Goal: Task Accomplishment & Management: Manage account settings

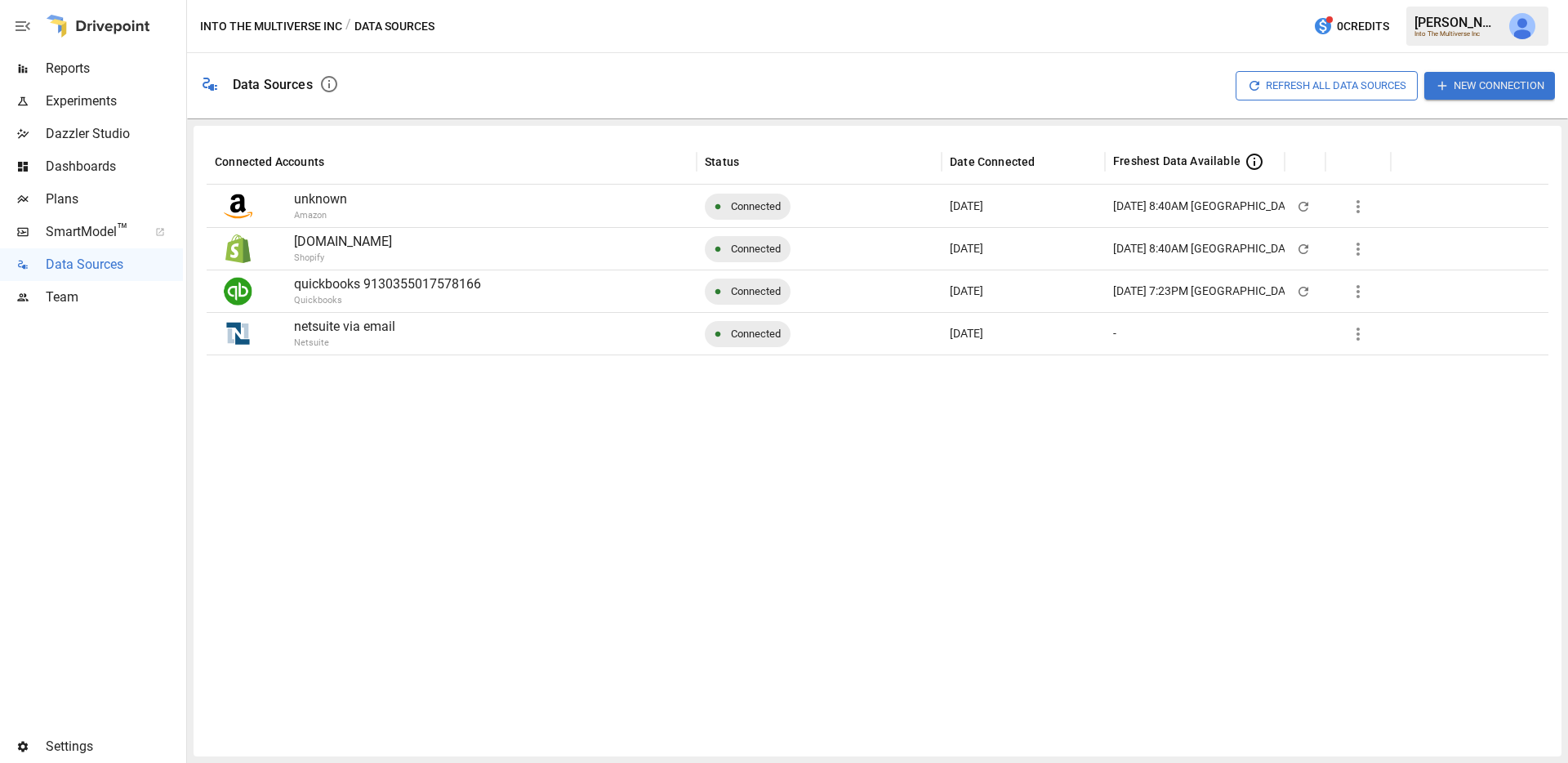
click at [73, 750] on span "Settings" at bounding box center [114, 746] width 137 height 20
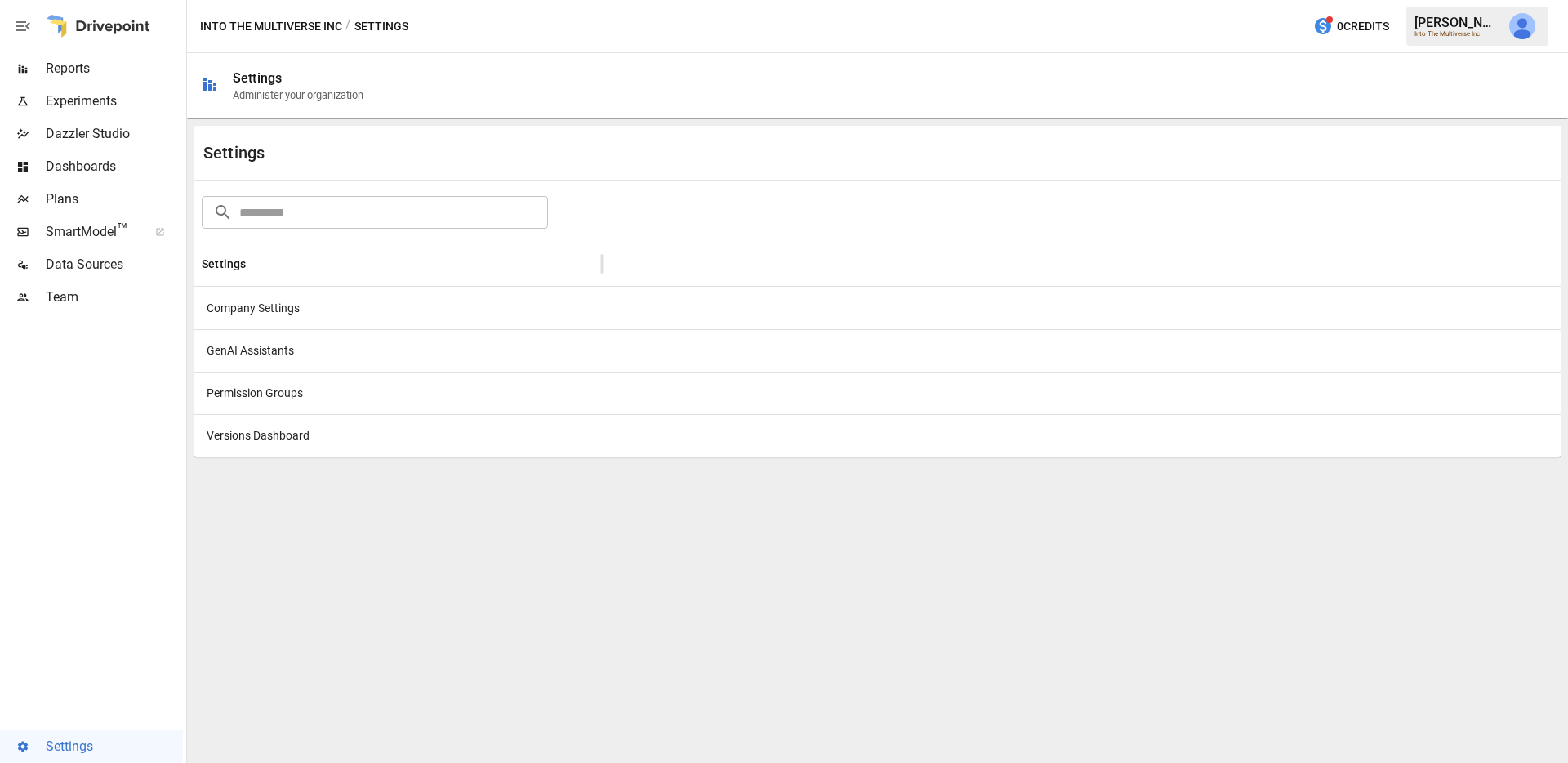
click at [409, 305] on div "Company Settings" at bounding box center [397, 308] width 408 height 42
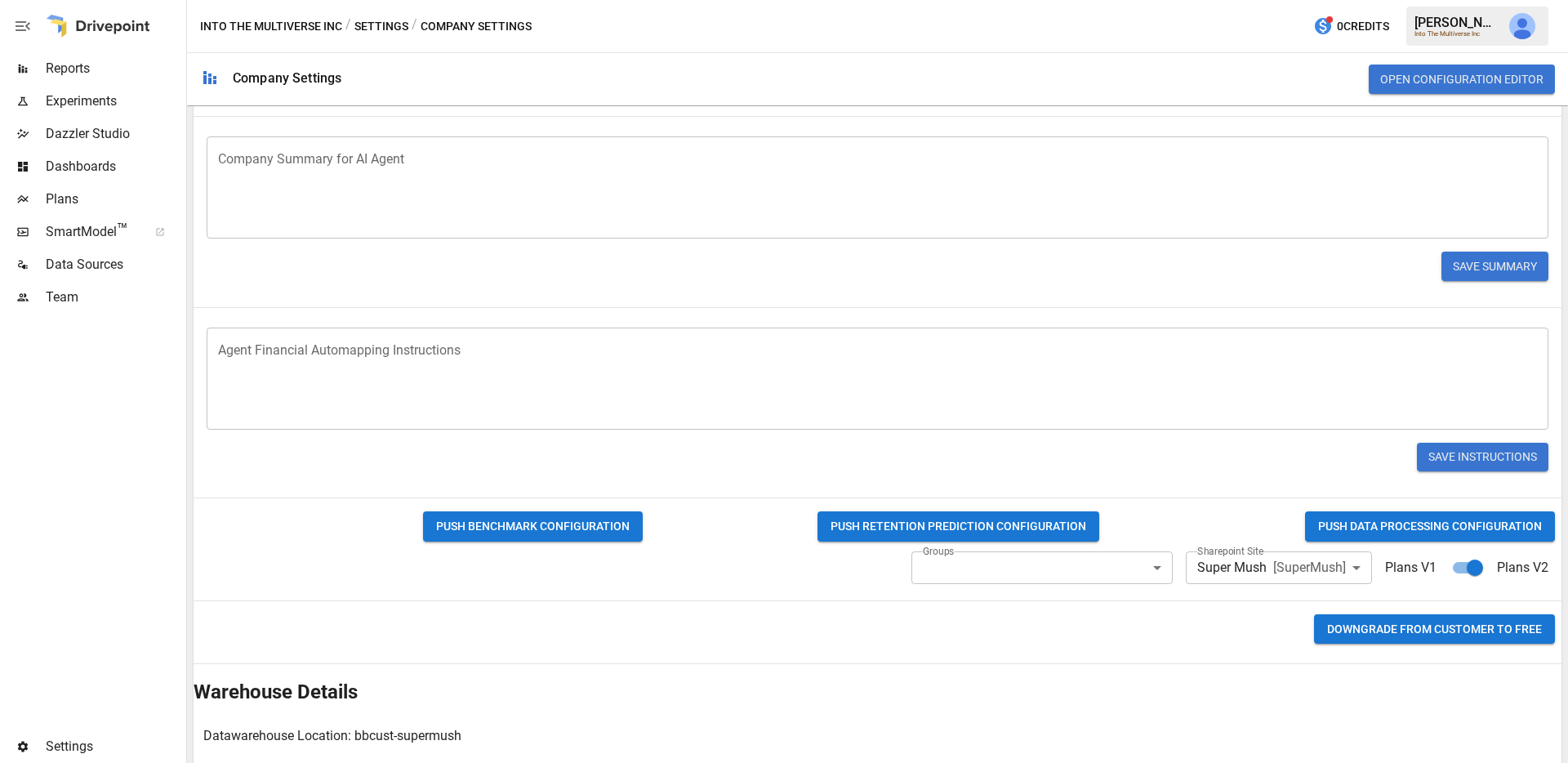
scroll to position [648, 0]
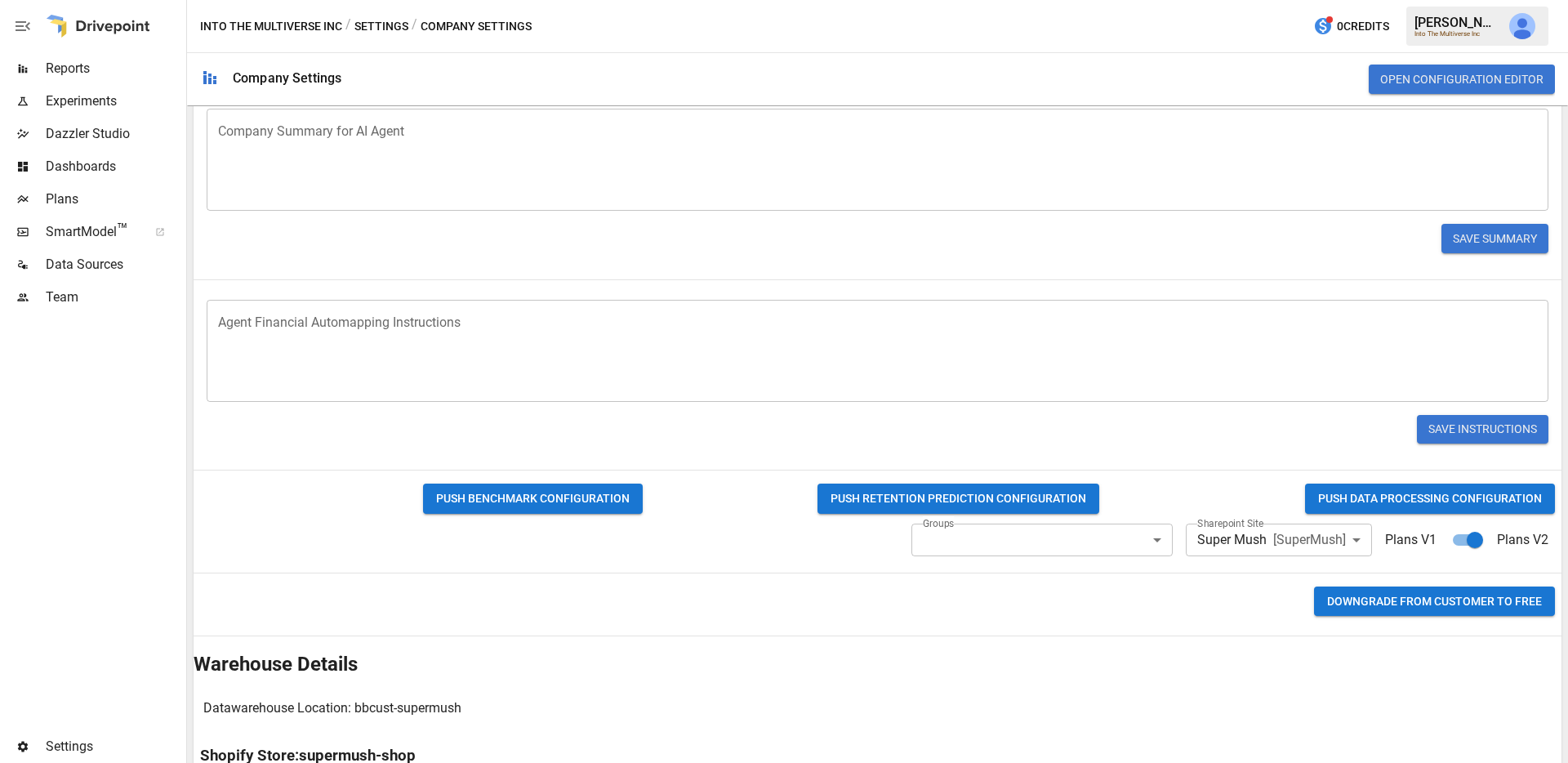
click at [1402, 507] on button "PUSH DATA PROCESSING CONFIGURATION" at bounding box center [1430, 498] width 250 height 30
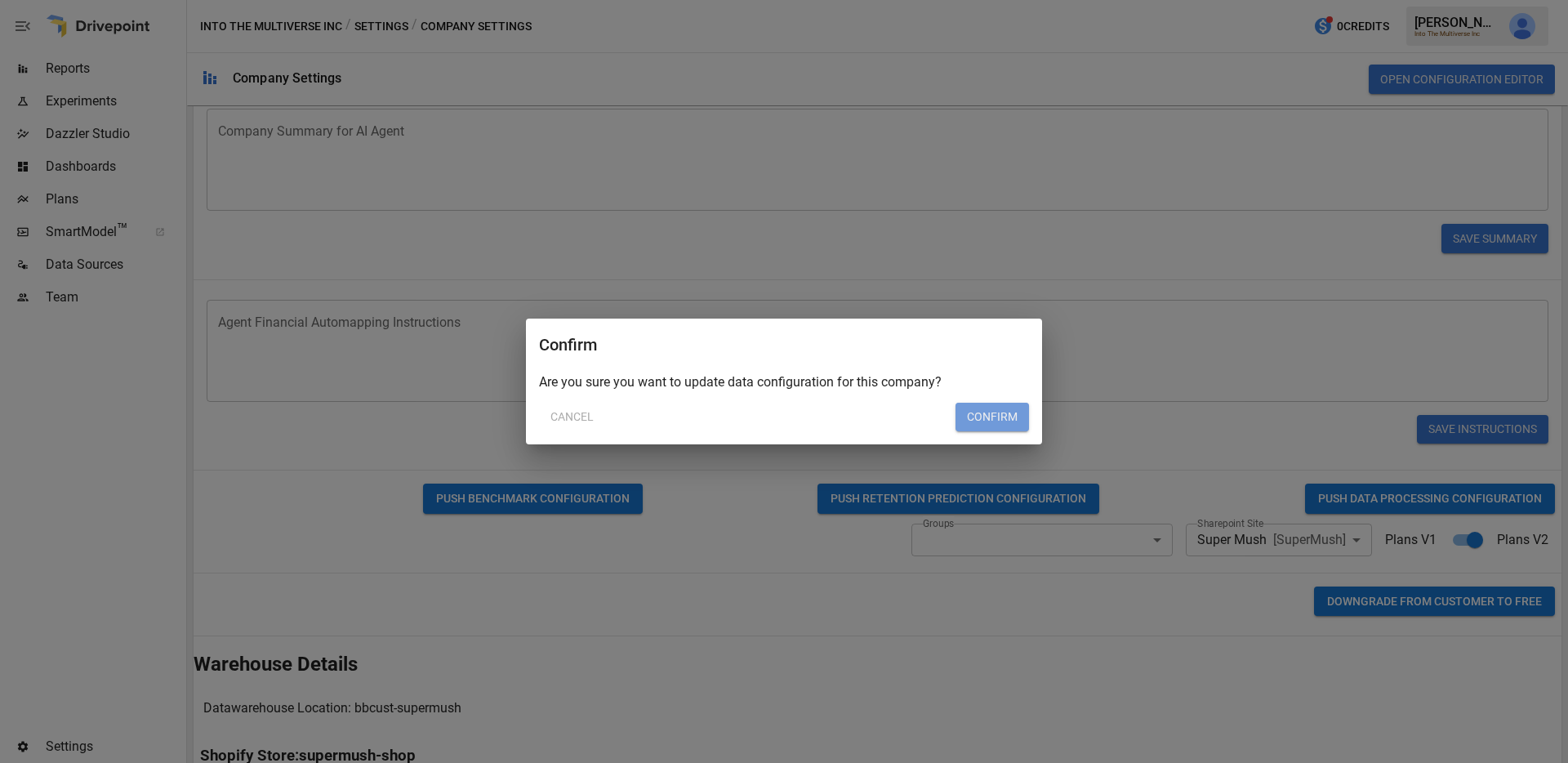
click at [999, 424] on button "Confirm" at bounding box center [992, 418] width 74 height 29
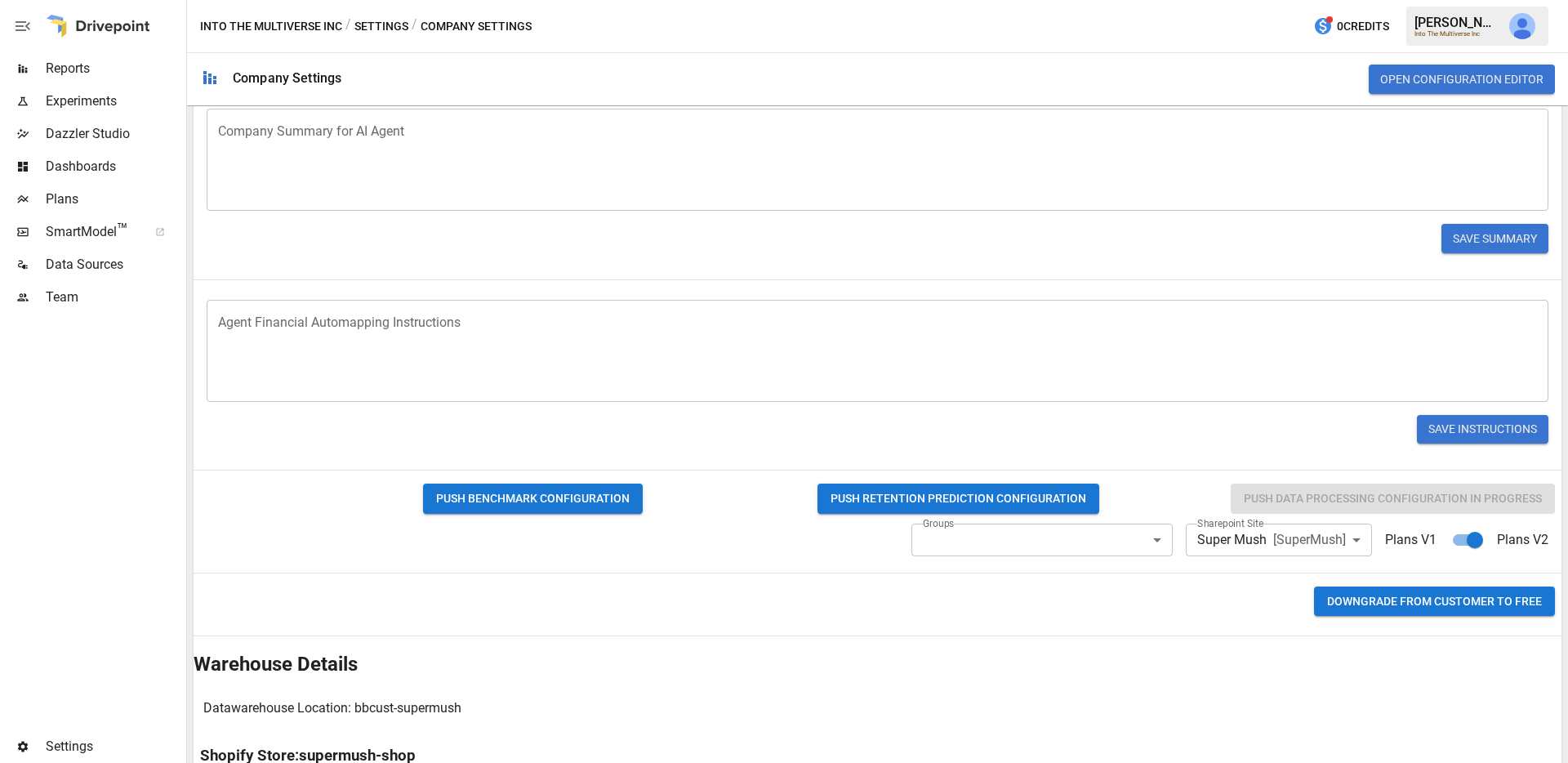
scroll to position [699, 0]
click at [1080, 229] on div "Save Summary" at bounding box center [877, 238] width 1368 height 56
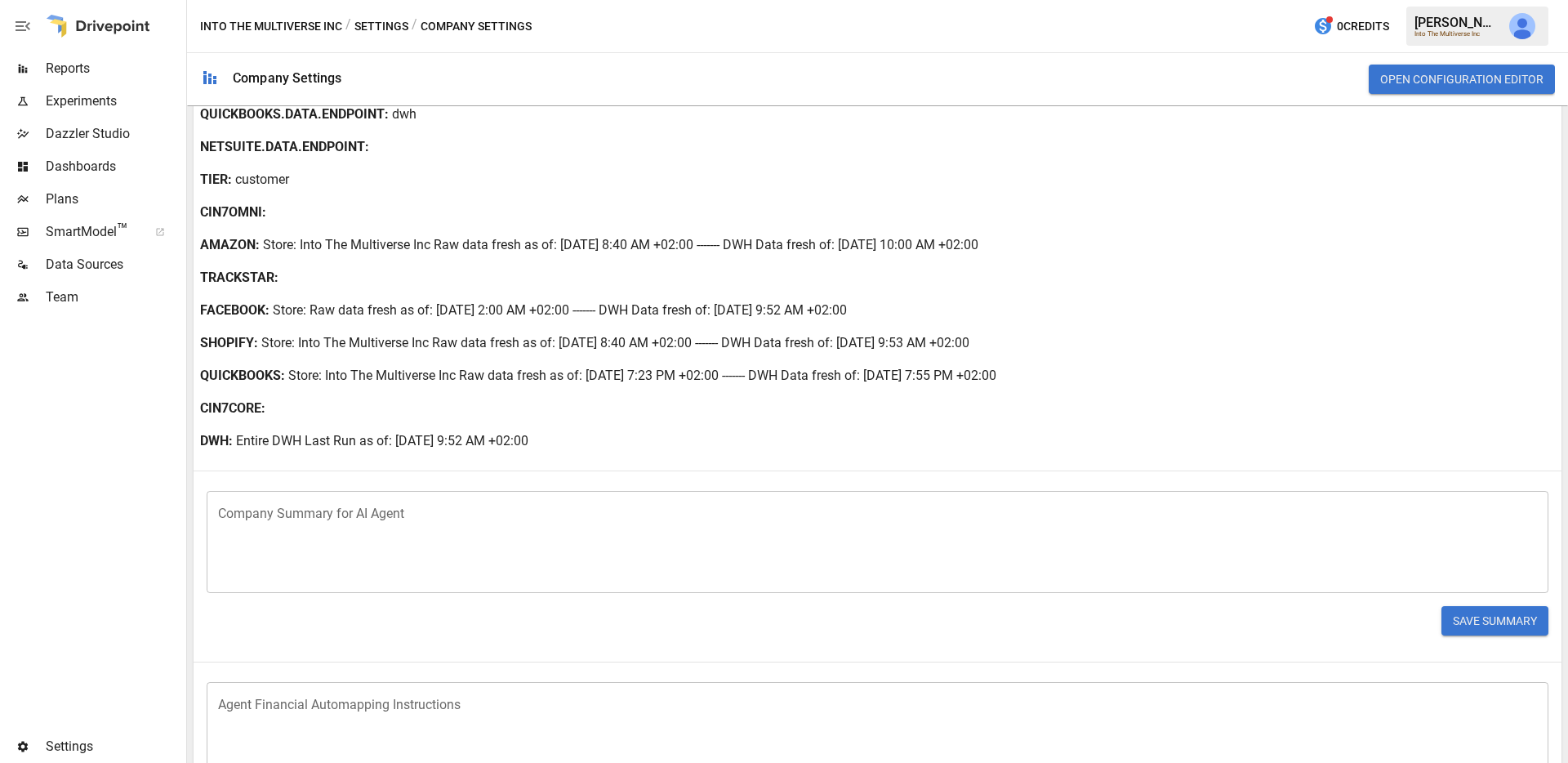
scroll to position [0, 0]
